Goal: Find specific page/section: Find specific page/section

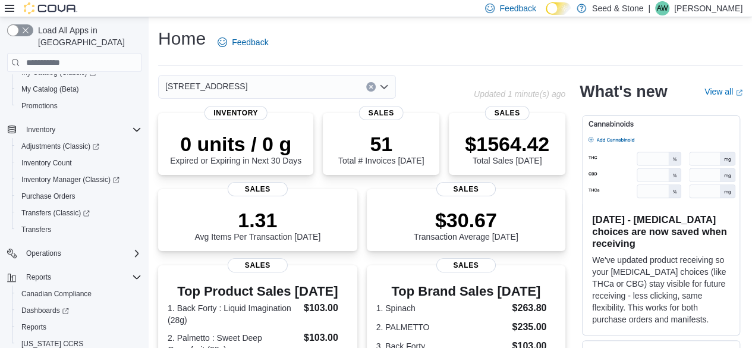
scroll to position [161, 0]
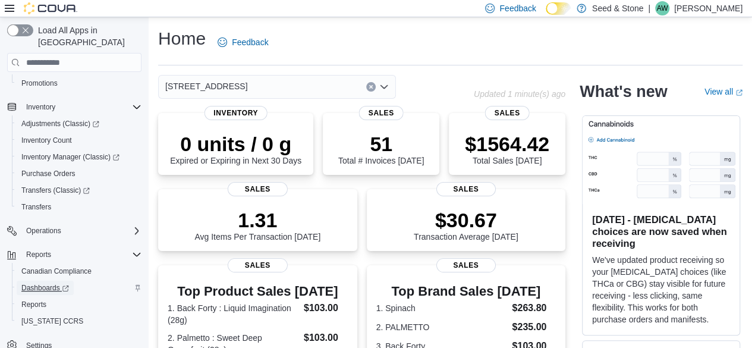
click at [45, 283] on span "Dashboards" at bounding box center [45, 288] width 48 height 10
